Goal: Check status: Check status

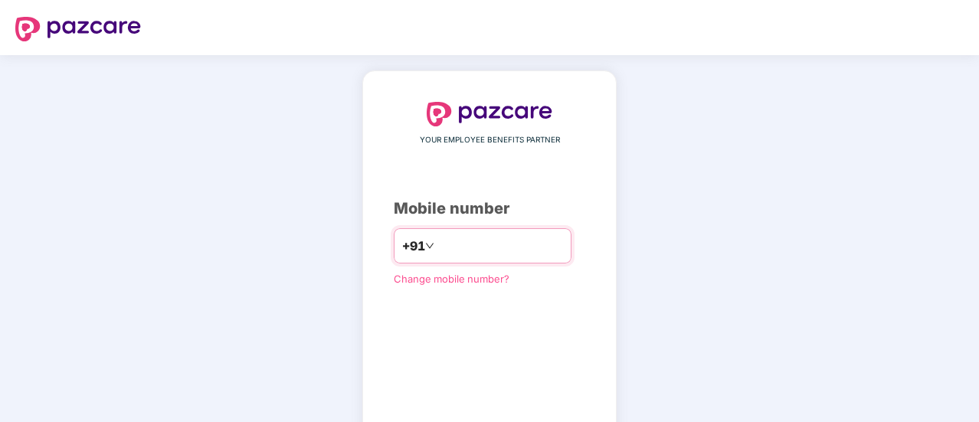
paste input "**********"
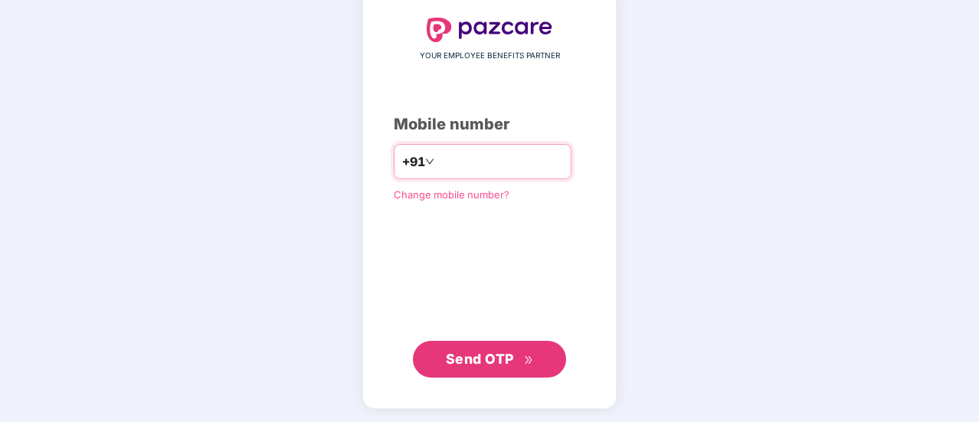
type input "**********"
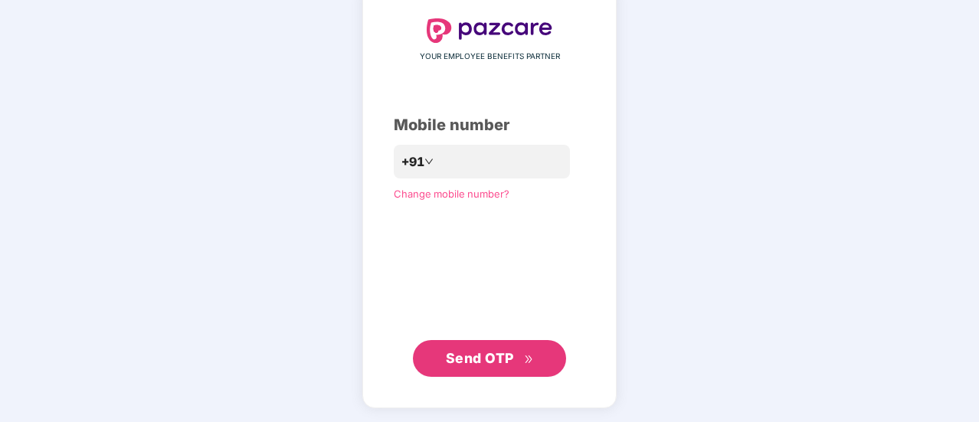
click at [480, 361] on span "Send OTP" at bounding box center [480, 358] width 68 height 16
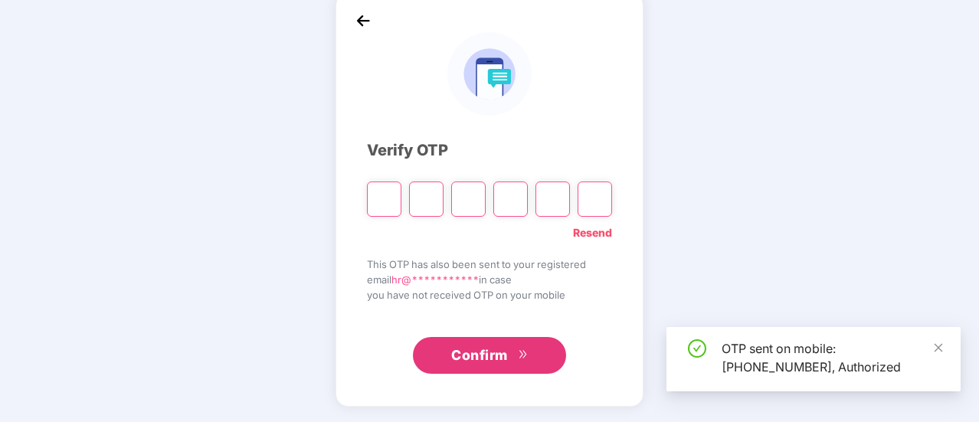
scroll to position [77, 0]
type input "*"
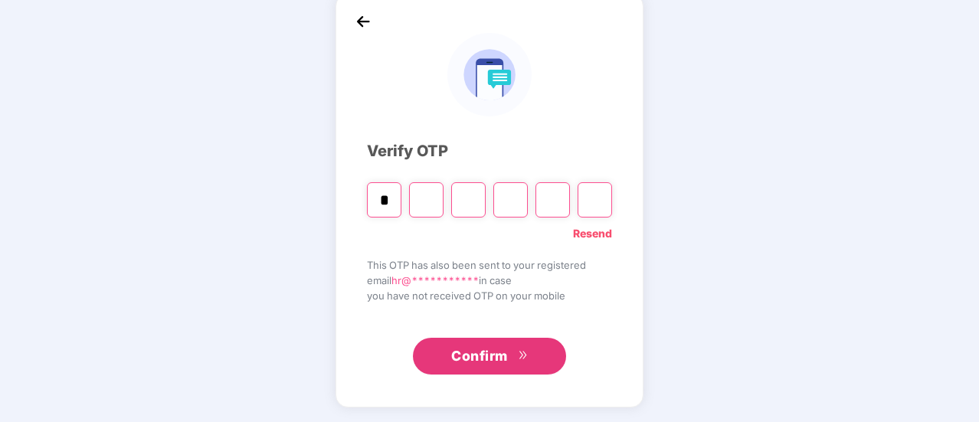
type input "*"
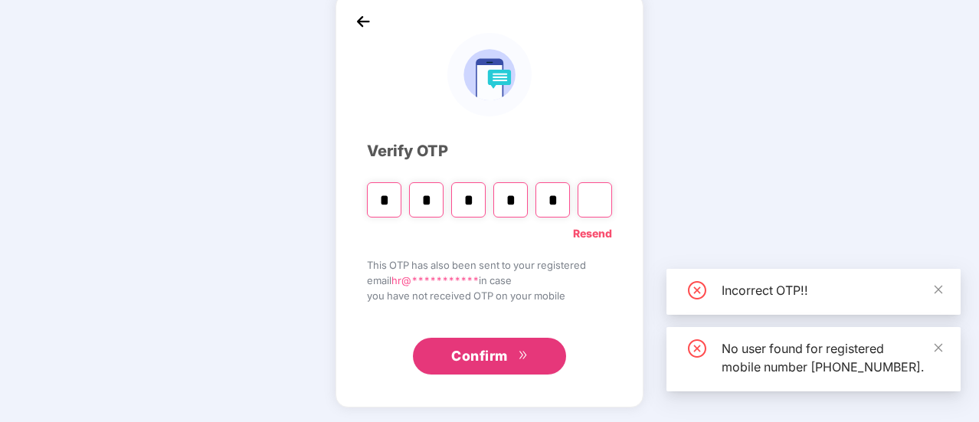
type input "*"
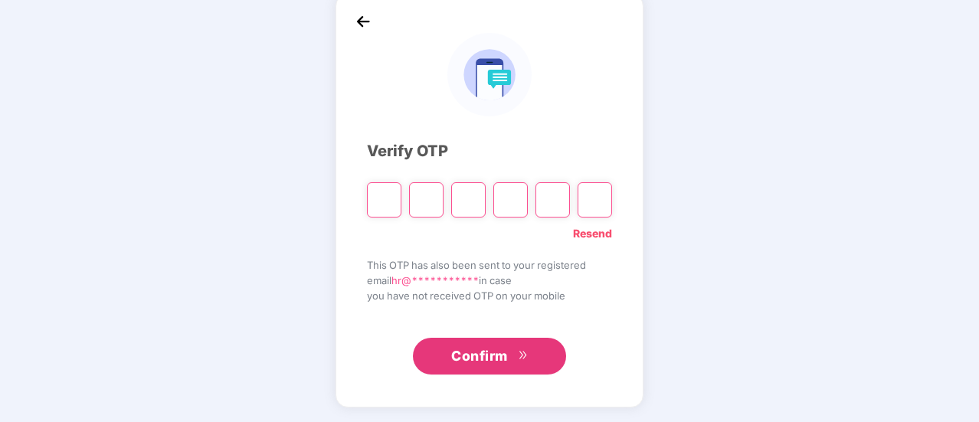
type input "*"
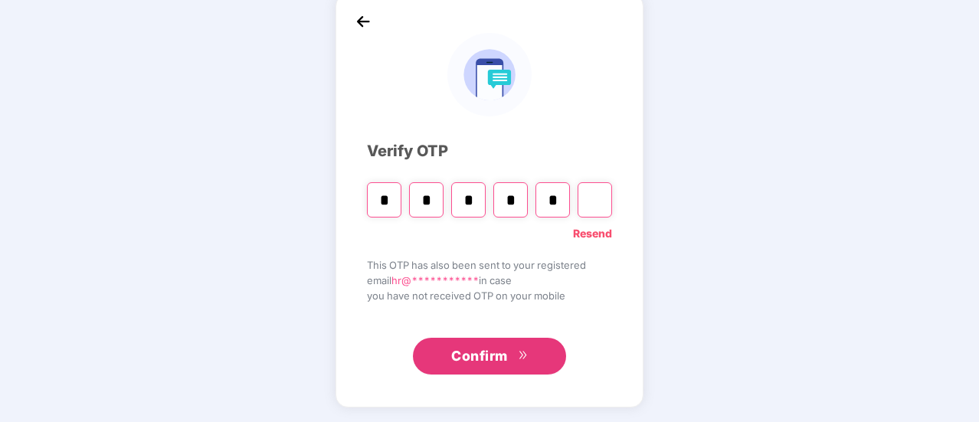
type input "*"
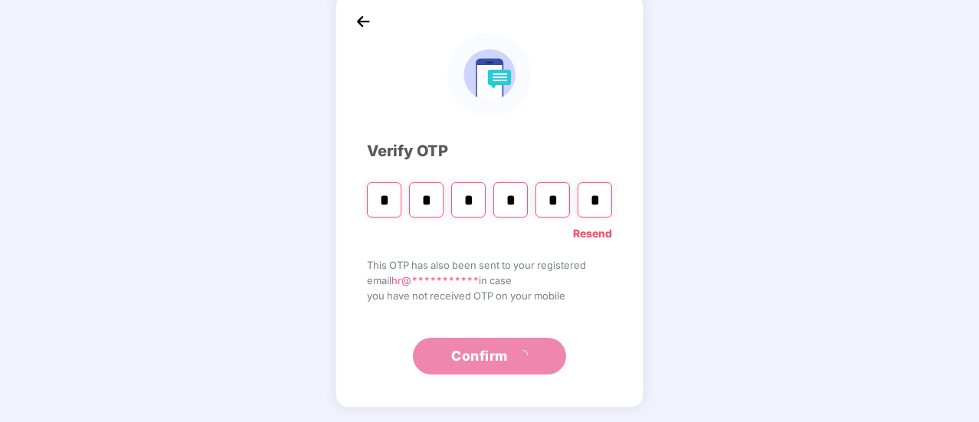
scroll to position [0, 0]
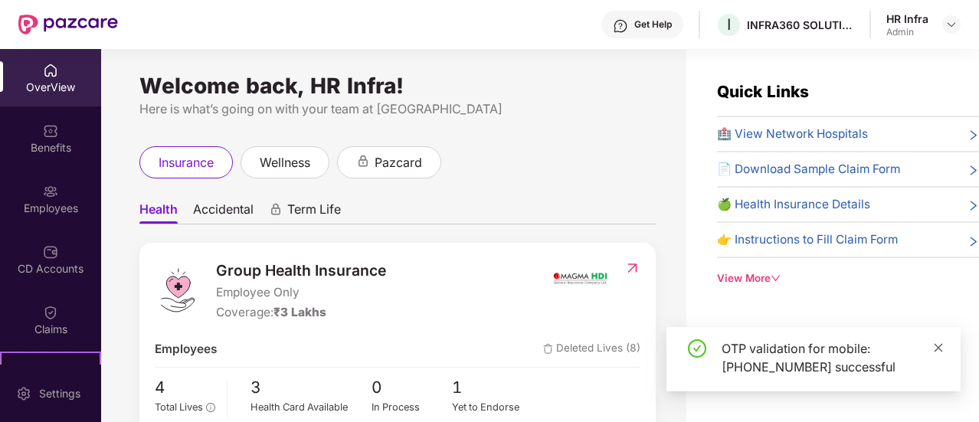
click at [935, 348] on icon "close" at bounding box center [938, 347] width 11 height 11
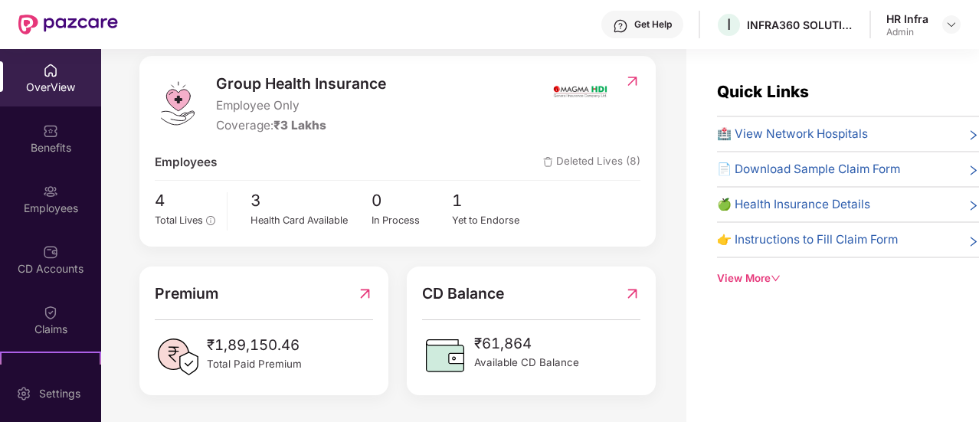
scroll to position [200, 0]
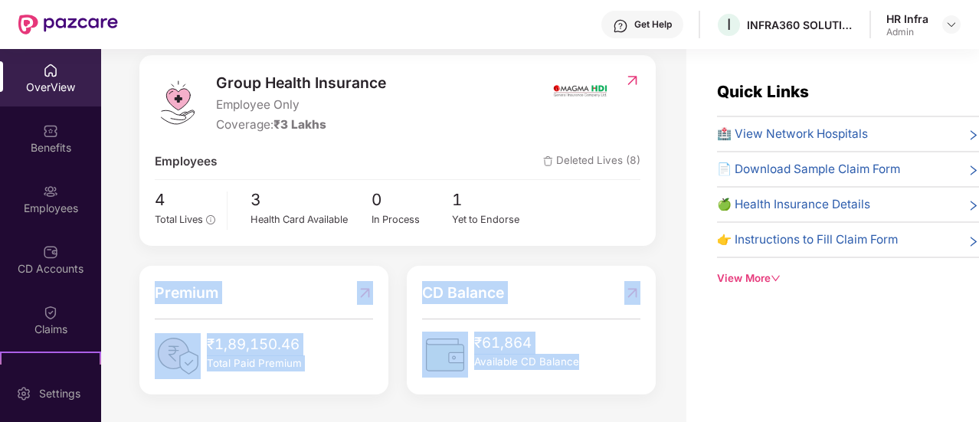
drag, startPoint x: 598, startPoint y: 378, endPoint x: 141, endPoint y: 267, distance: 470.5
click at [141, 267] on div "Premium ₹1,89,150.46 Total Paid Premium CD Balance ₹61,864 Available CD Balance" at bounding box center [397, 330] width 535 height 129
click at [141, 267] on div "Premium ₹1,89,150.46 Total Paid Premium" at bounding box center [263, 330] width 267 height 129
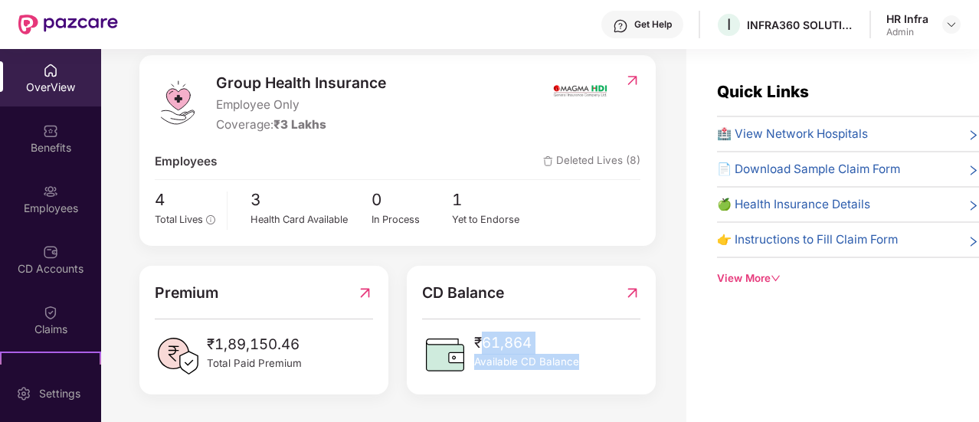
drag, startPoint x: 478, startPoint y: 336, endPoint x: 617, endPoint y: 381, distance: 145.9
click at [617, 381] on div "CD Balance ₹61,864 Available CD Balance" at bounding box center [531, 330] width 249 height 129
click at [295, 212] on div "Health Card Available" at bounding box center [311, 219] width 121 height 15
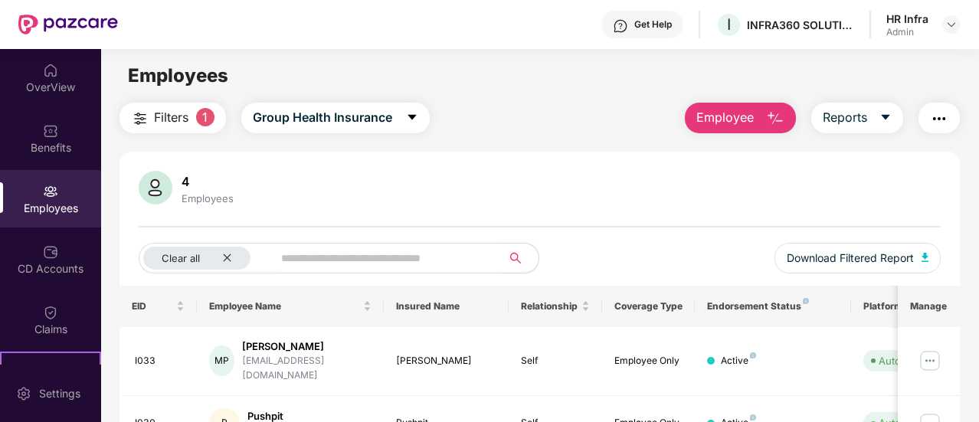
scroll to position [126, 0]
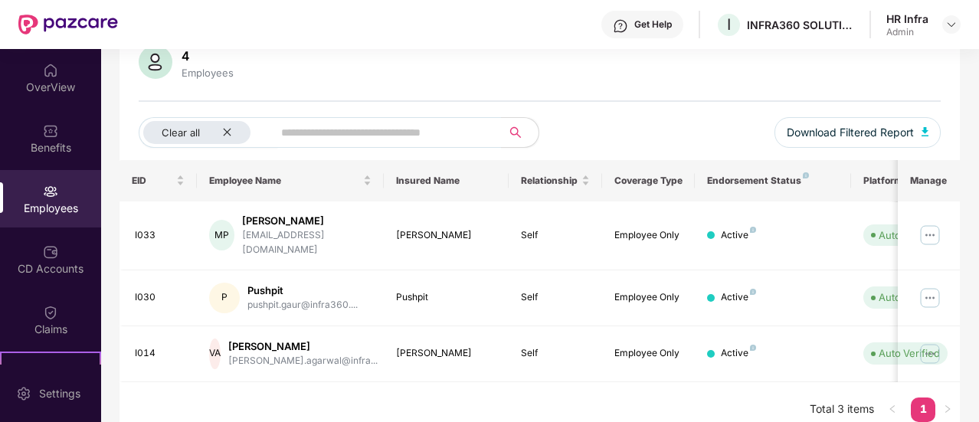
drag, startPoint x: 251, startPoint y: 376, endPoint x: 215, endPoint y: 378, distance: 36.0
click at [215, 378] on div "EID Employee Name Insured Name Relationship Coverage Type Endorsement Status Pl…" at bounding box center [540, 298] width 840 height 277
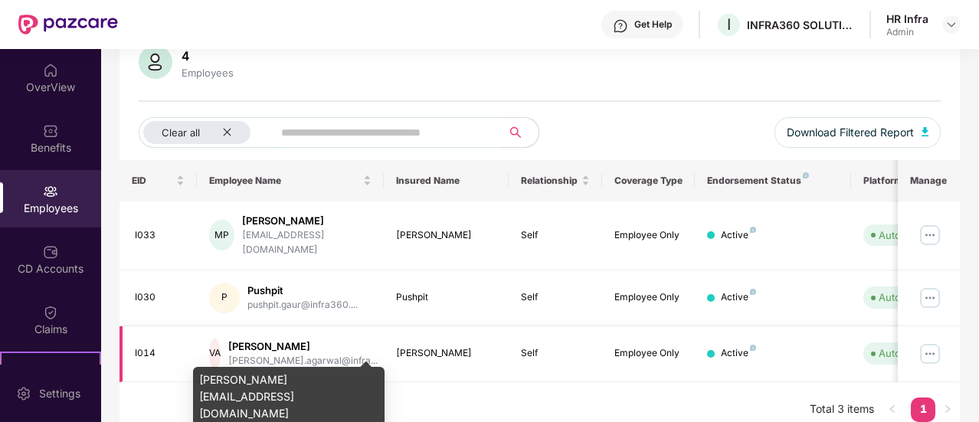
click at [283, 356] on td "VA [PERSON_NAME] [PERSON_NAME].agarwal@infra..." at bounding box center [290, 354] width 187 height 56
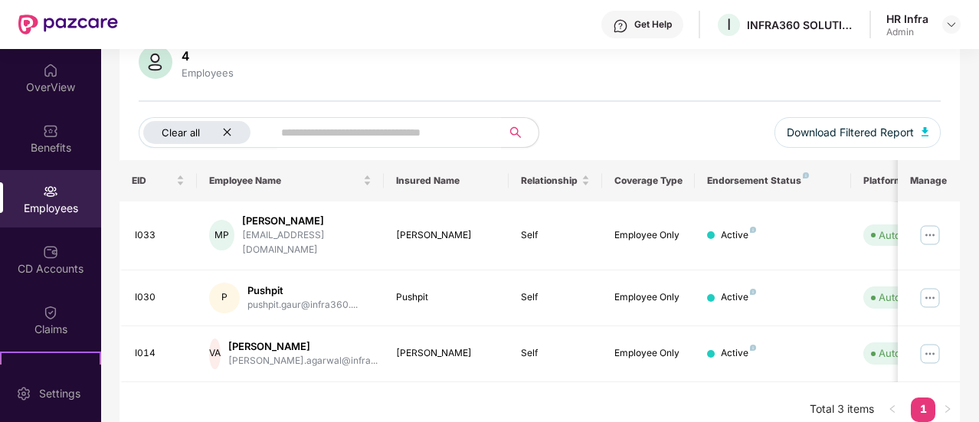
click at [221, 125] on div "Clear all" at bounding box center [196, 132] width 107 height 23
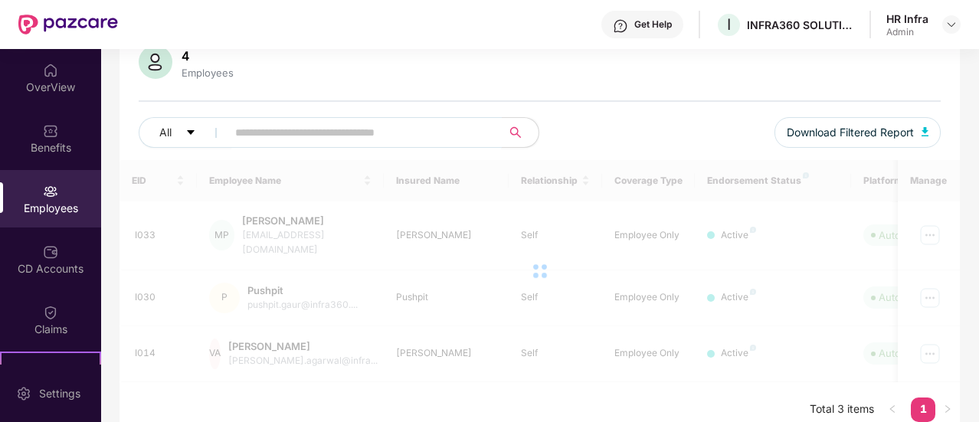
click at [284, 131] on input "text" at bounding box center [358, 132] width 246 height 23
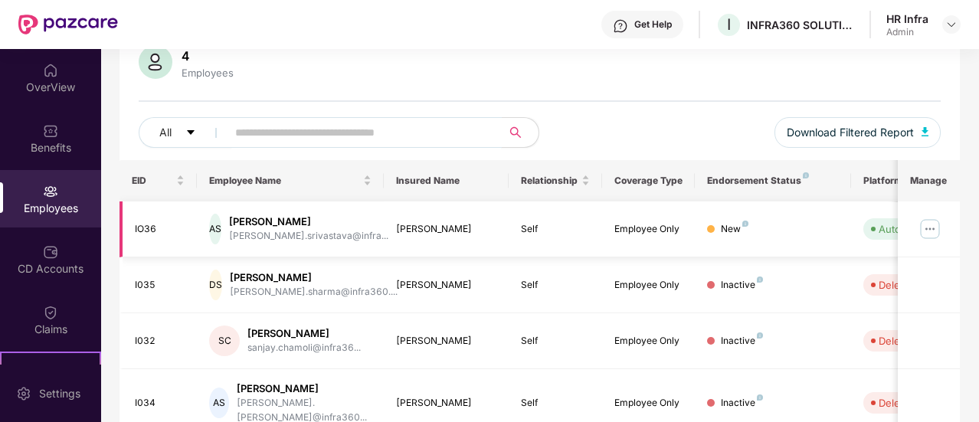
click at [329, 215] on div "[PERSON_NAME]" at bounding box center [308, 222] width 159 height 15
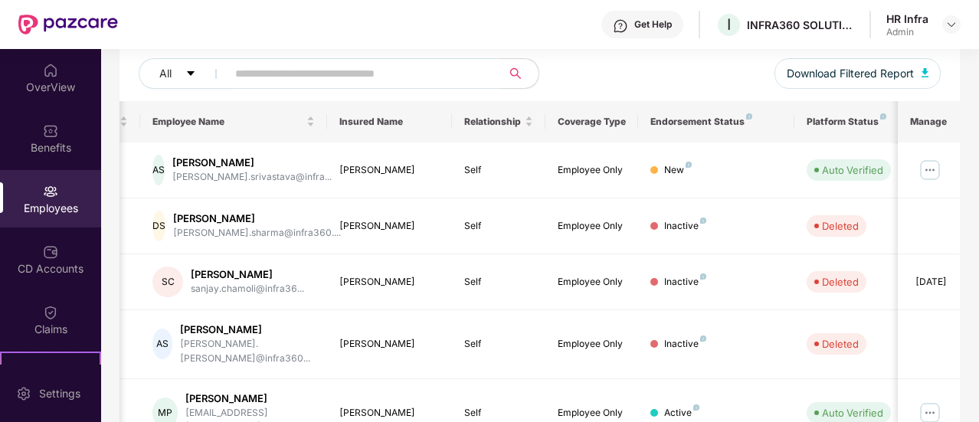
scroll to position [516, 0]
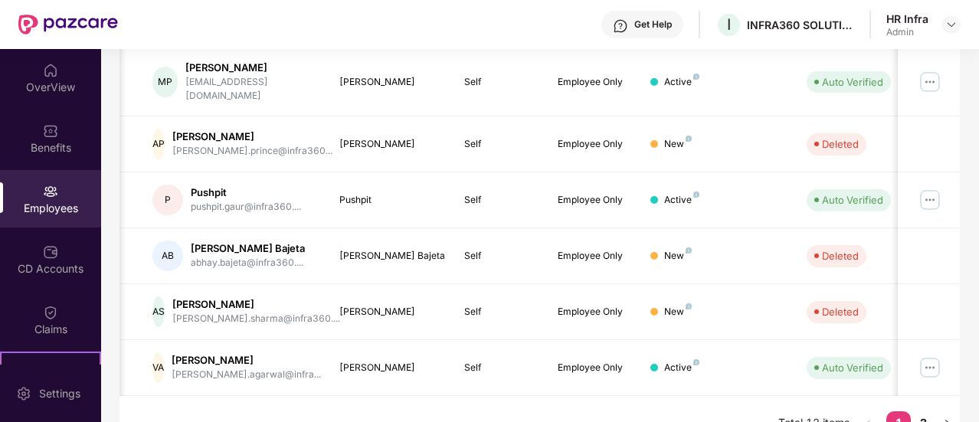
click at [356, 402] on div "EID Employee Name Insured Name Relationship Coverage Type Endorsement Status Pl…" at bounding box center [540, 110] width 840 height 681
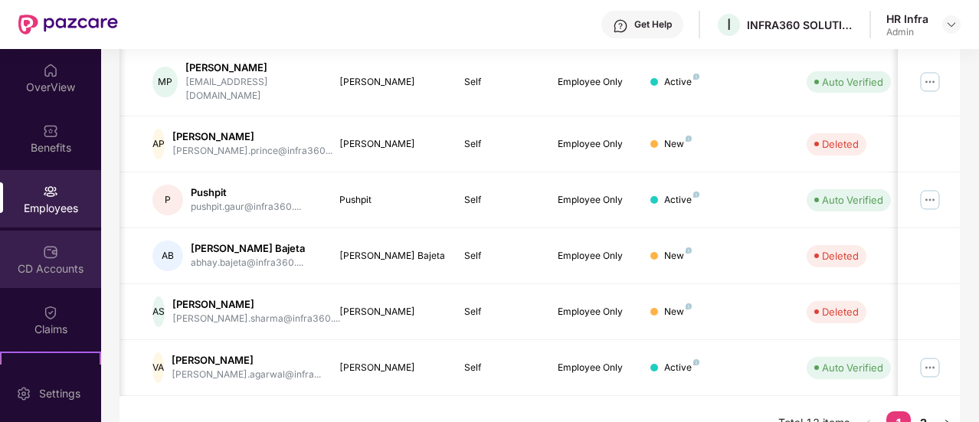
click at [62, 255] on div "CD Accounts" at bounding box center [50, 259] width 101 height 57
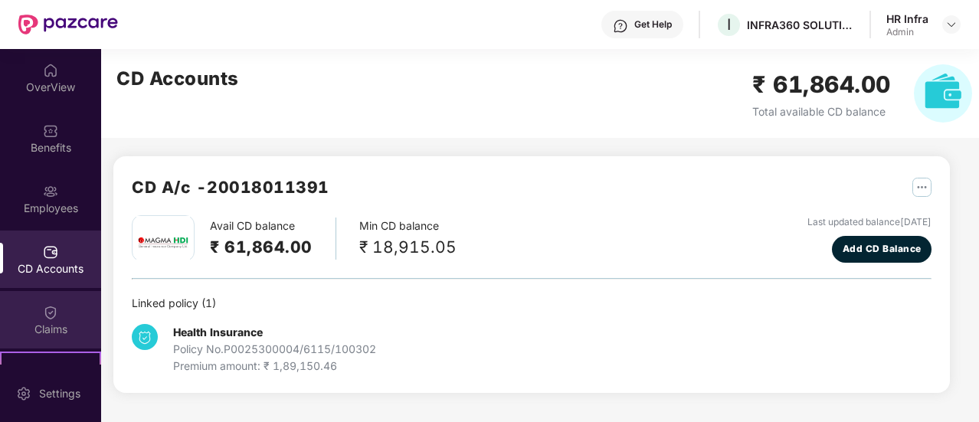
click at [41, 333] on div "Claims" at bounding box center [50, 329] width 101 height 15
